Goal: Register for event/course: Sign up to attend an event or enroll in a course

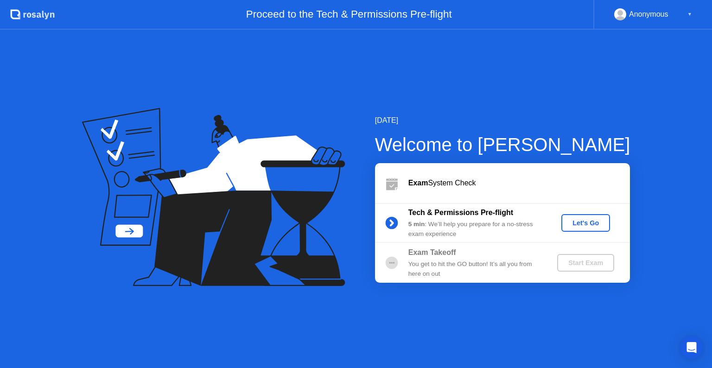
click at [579, 228] on button "Let's Go" at bounding box center [586, 223] width 49 height 18
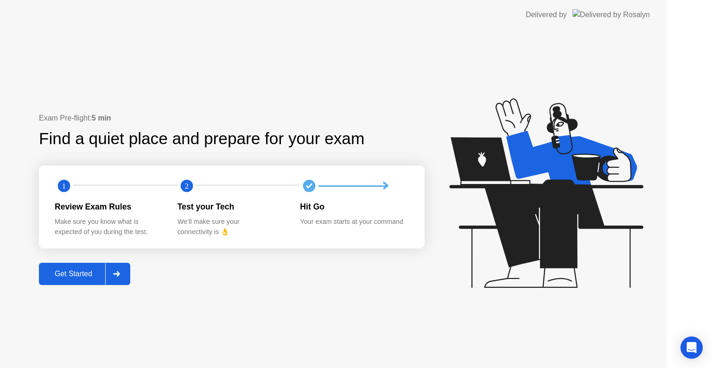
click at [572, 224] on icon at bounding box center [546, 193] width 194 height 190
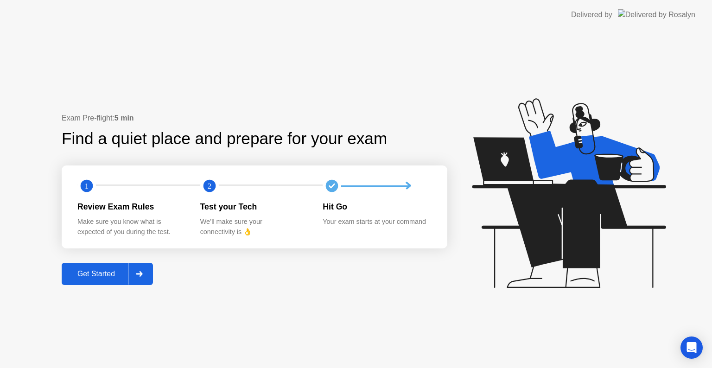
click at [102, 272] on div "Get Started" at bounding box center [96, 274] width 64 height 8
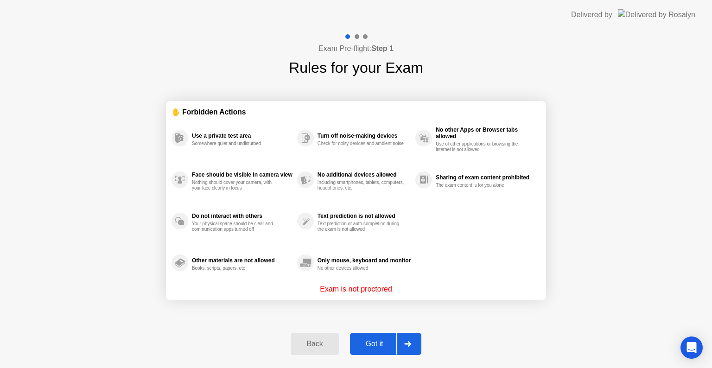
click at [375, 343] on div "Got it" at bounding box center [375, 344] width 44 height 8
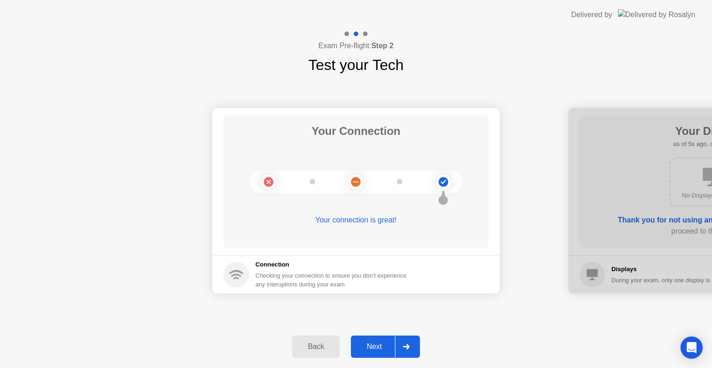
click at [375, 345] on div "Next" at bounding box center [374, 347] width 41 height 8
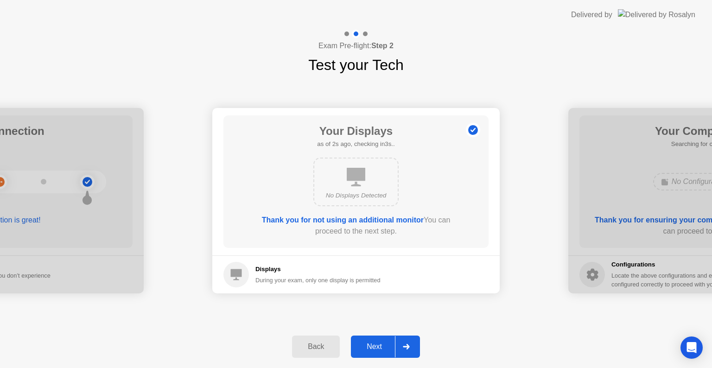
click at [375, 345] on div "Next" at bounding box center [374, 347] width 41 height 8
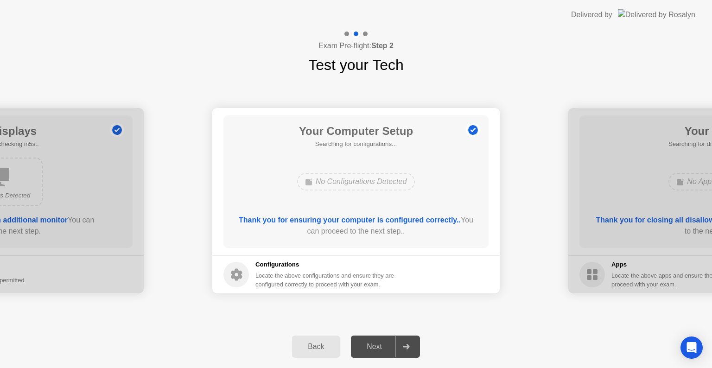
click at [375, 345] on div "Next" at bounding box center [374, 347] width 41 height 8
click at [47, 200] on div at bounding box center [0, 200] width 288 height 185
click at [311, 343] on div "Back" at bounding box center [316, 347] width 42 height 8
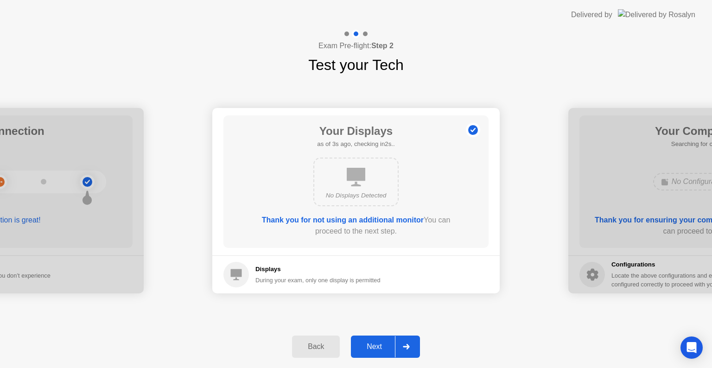
click at [402, 339] on div at bounding box center [406, 346] width 22 height 21
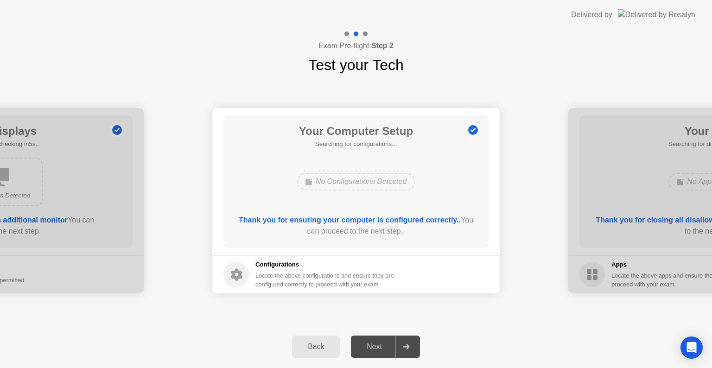
click at [402, 339] on div at bounding box center [406, 346] width 22 height 21
click at [375, 347] on div "Next" at bounding box center [374, 347] width 41 height 8
click at [405, 350] on div at bounding box center [406, 346] width 22 height 21
drag, startPoint x: 618, startPoint y: 255, endPoint x: 521, endPoint y: 251, distance: 97.0
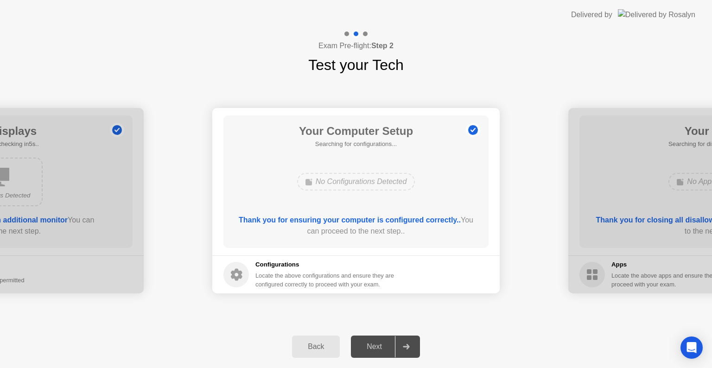
click at [365, 183] on div "No Configurations Detected" at bounding box center [356, 182] width 118 height 18
click at [408, 332] on div "Back Next" at bounding box center [356, 347] width 712 height 43
click at [407, 343] on div at bounding box center [406, 346] width 22 height 21
click at [273, 235] on div "Thank you for ensuring your computer is configured correctly.. You can proceed …" at bounding box center [356, 226] width 239 height 22
click at [379, 219] on b "Thank you for ensuring your computer is configured correctly.." at bounding box center [350, 220] width 222 height 8
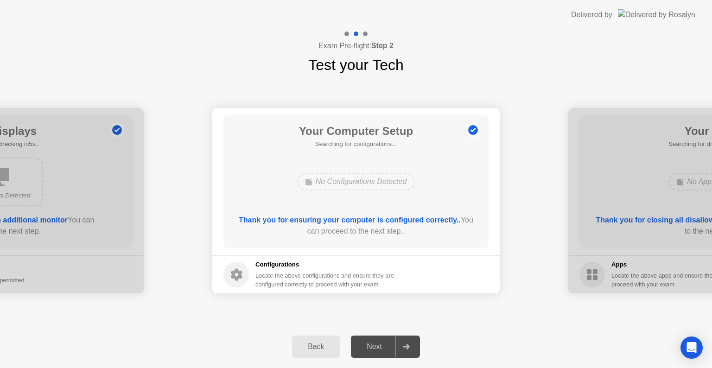
click at [351, 168] on div "Your Computer Setup Searching for configurations... No Configurations Detected …" at bounding box center [356, 181] width 265 height 133
drag, startPoint x: 624, startPoint y: 184, endPoint x: 475, endPoint y: 161, distance: 150.5
click at [382, 351] on div "Next" at bounding box center [374, 347] width 41 height 8
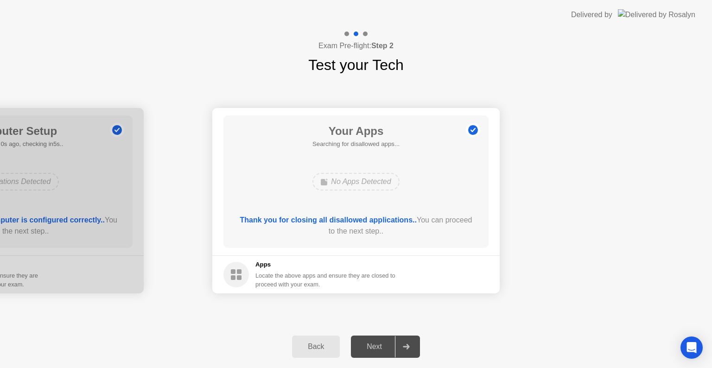
click at [378, 343] on div "Next" at bounding box center [374, 347] width 41 height 8
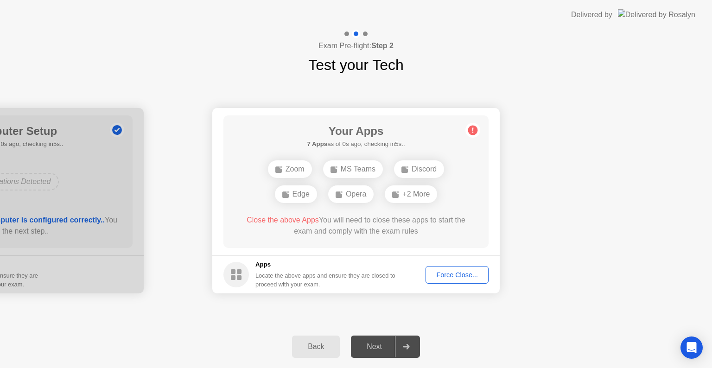
click at [436, 271] on div "Force Close..." at bounding box center [457, 274] width 57 height 7
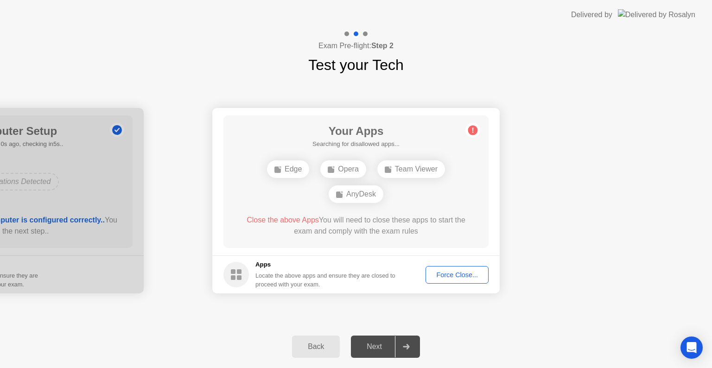
click at [464, 272] on div "Force Close..." at bounding box center [457, 274] width 57 height 7
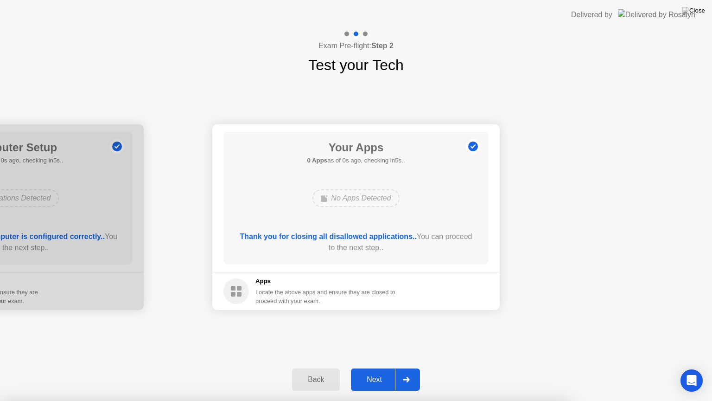
click at [546, 368] on div at bounding box center [356, 401] width 712 height 0
click at [371, 368] on div "Next" at bounding box center [374, 379] width 41 height 8
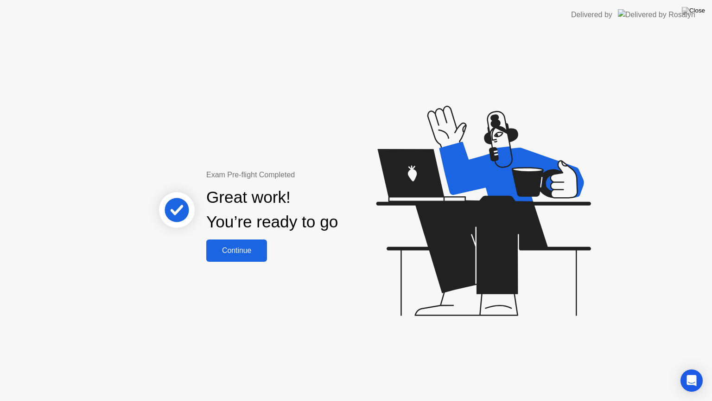
click at [253, 252] on div "Continue" at bounding box center [236, 250] width 55 height 8
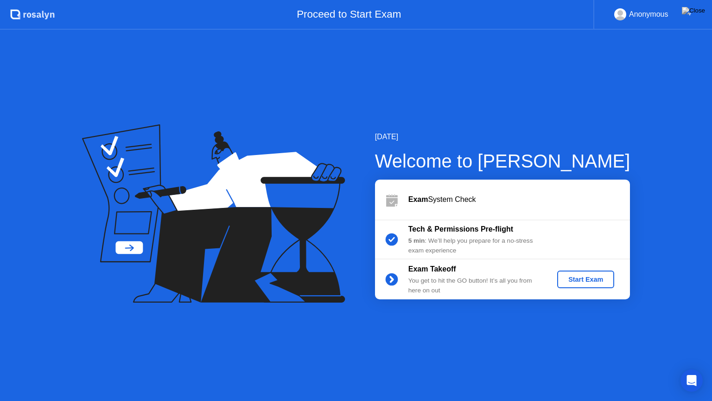
click at [588, 281] on div "Start Exam" at bounding box center [586, 278] width 50 height 7
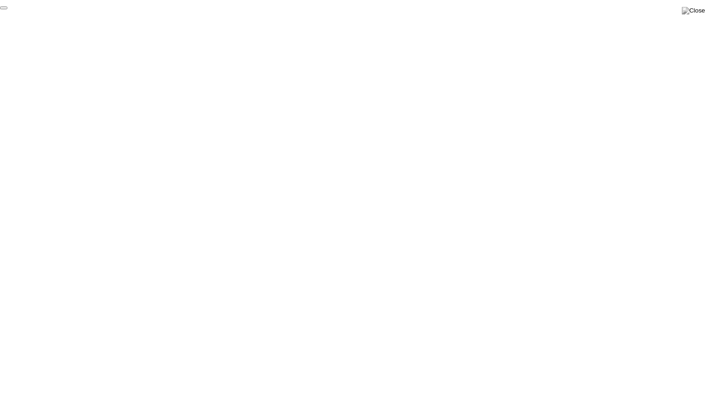
click div "End Proctoring Session"
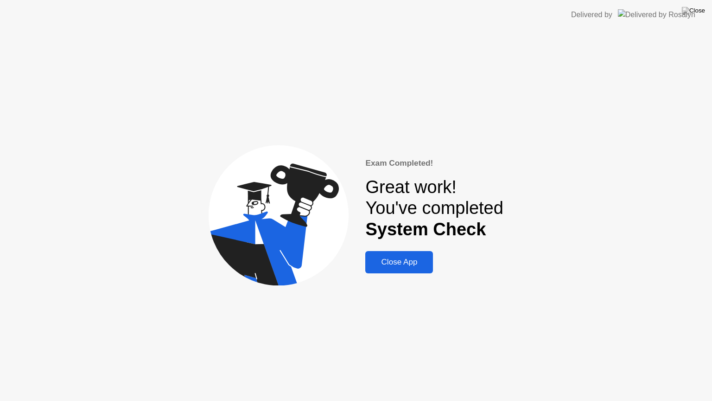
click at [409, 260] on div "Close App" at bounding box center [399, 261] width 62 height 9
